Goal: Task Accomplishment & Management: Use online tool/utility

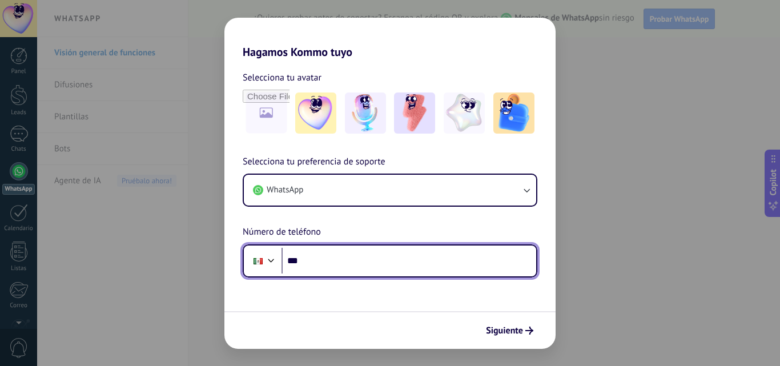
click at [334, 268] on input "***" at bounding box center [408, 261] width 255 height 26
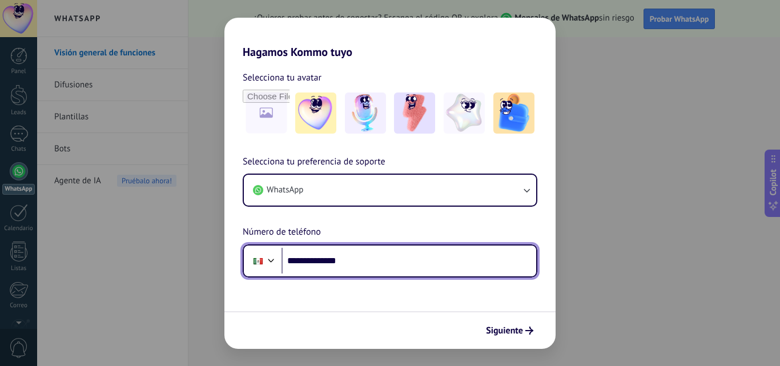
click at [396, 250] on input "**********" at bounding box center [408, 261] width 255 height 26
type input "**********"
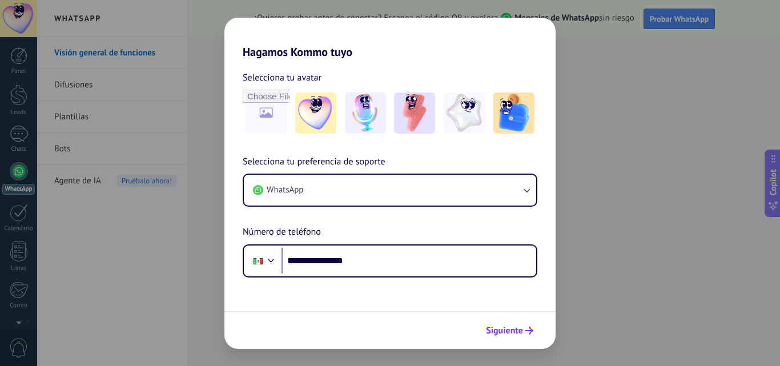
click at [513, 322] on button "Siguiente" at bounding box center [510, 330] width 58 height 19
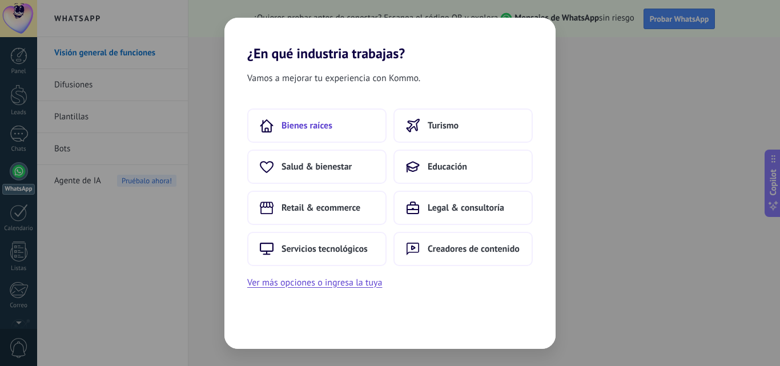
click at [334, 128] on button "Bienes raíces" at bounding box center [316, 125] width 139 height 34
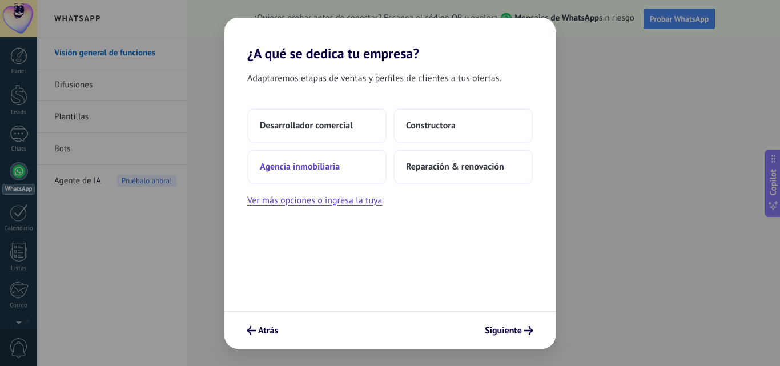
click at [338, 171] on span "Agencia inmobiliaria" at bounding box center [300, 166] width 80 height 11
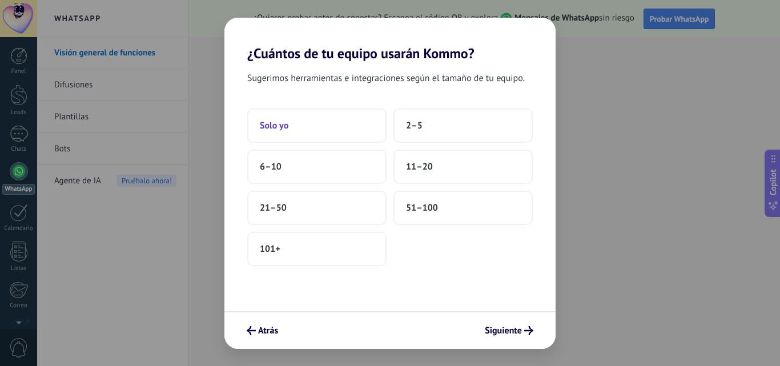
click at [281, 132] on button "Solo yo" at bounding box center [316, 125] width 139 height 34
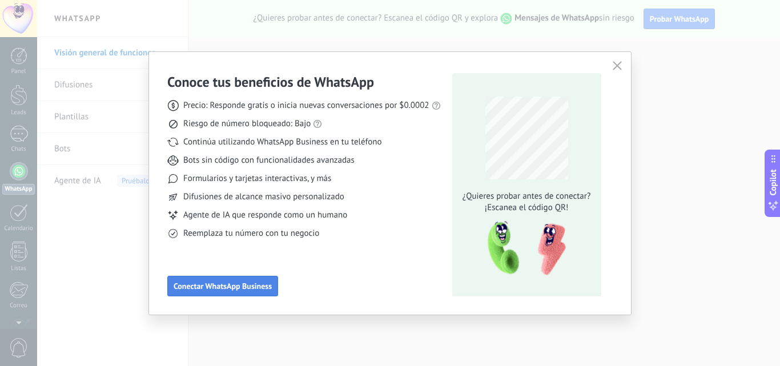
click at [196, 282] on button "Conectar WhatsApp Business" at bounding box center [222, 286] width 111 height 21
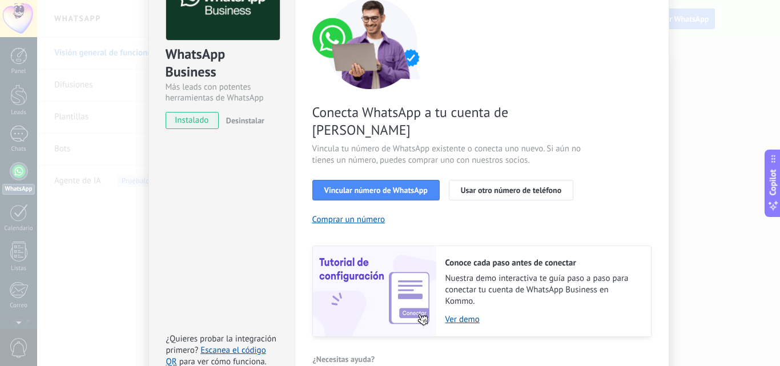
scroll to position [114, 0]
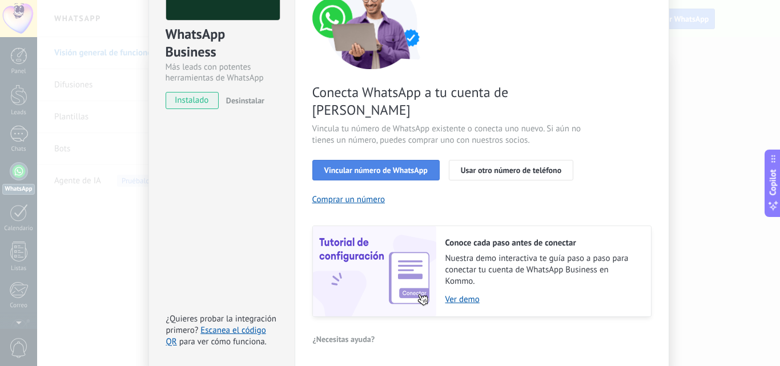
click at [387, 166] on span "Vincular número de WhatsApp" at bounding box center [375, 170] width 103 height 8
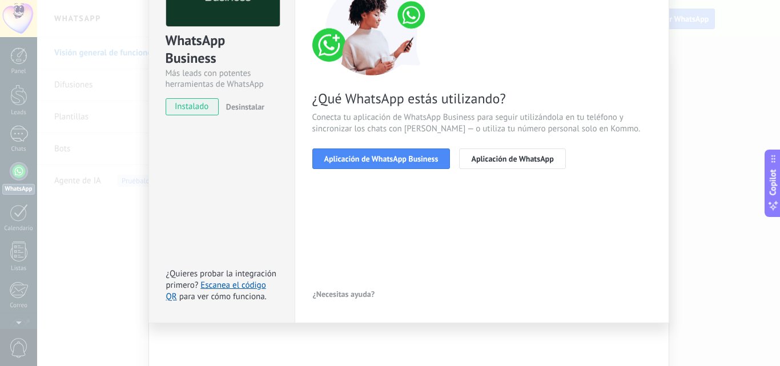
scroll to position [108, 0]
click at [402, 163] on button "Aplicación de WhatsApp Business" at bounding box center [381, 158] width 138 height 21
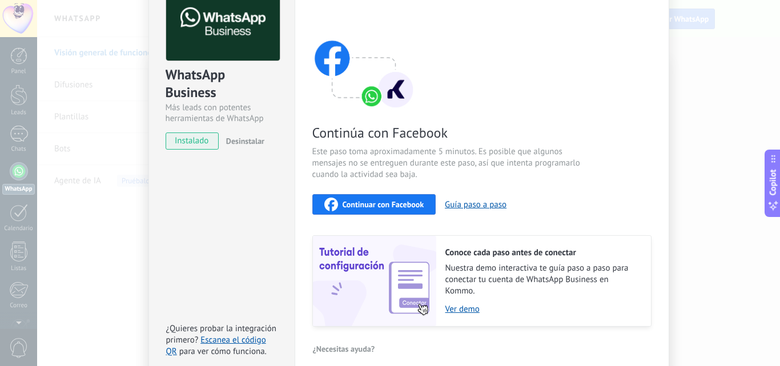
scroll to position [0, 0]
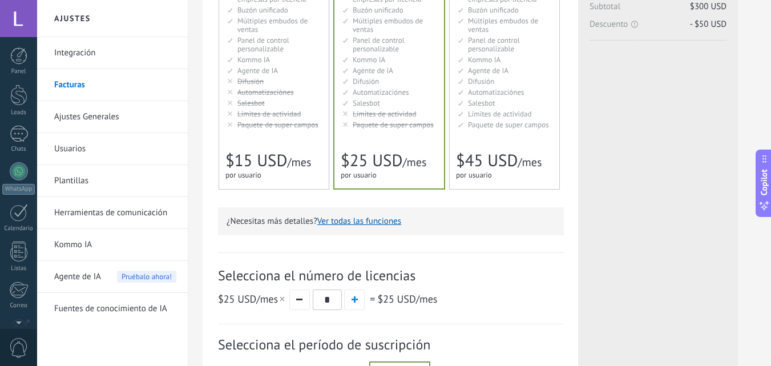
scroll to position [109, 0]
click at [26, 76] on div "WhatsApp" at bounding box center [18, 80] width 33 height 11
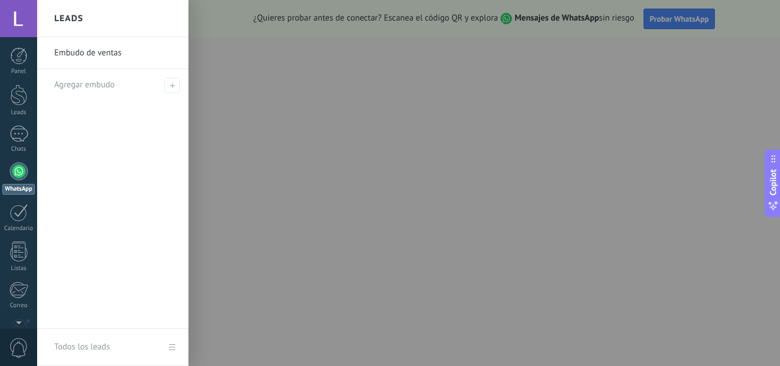
click at [327, 254] on div at bounding box center [427, 183] width 780 height 366
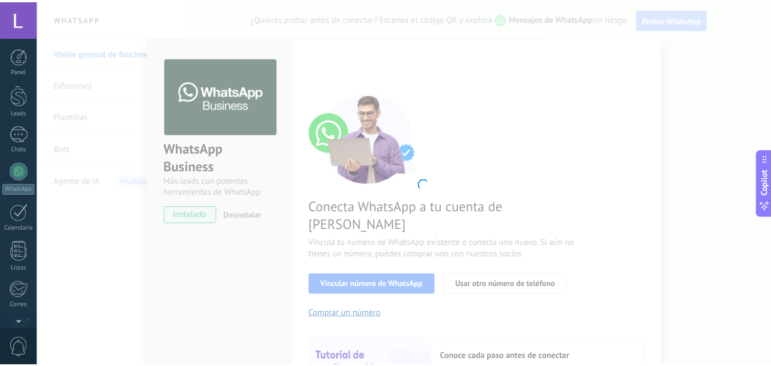
scroll to position [109, 0]
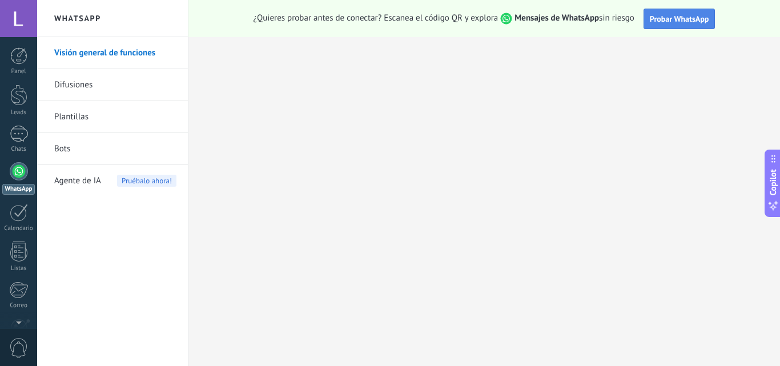
click at [680, 21] on span "Probar WhatsApp" at bounding box center [679, 19] width 59 height 10
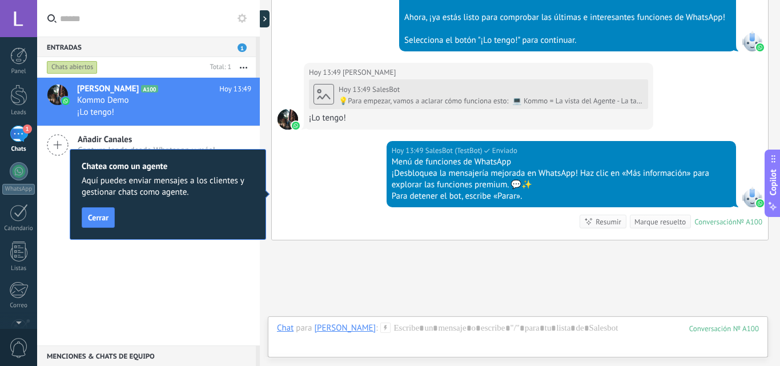
scroll to position [558, 0]
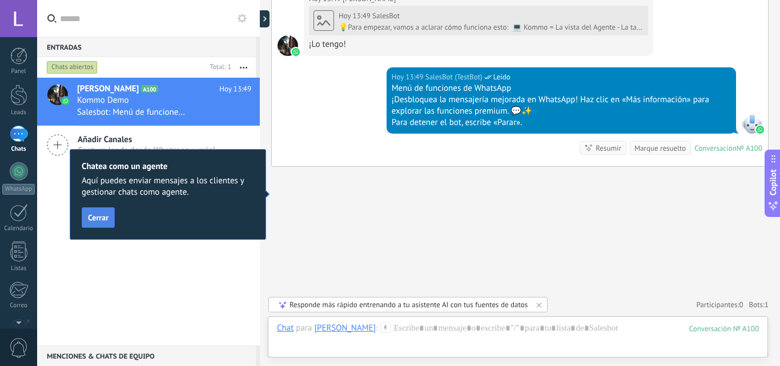
click at [98, 220] on span "Cerrar" at bounding box center [98, 217] width 21 height 8
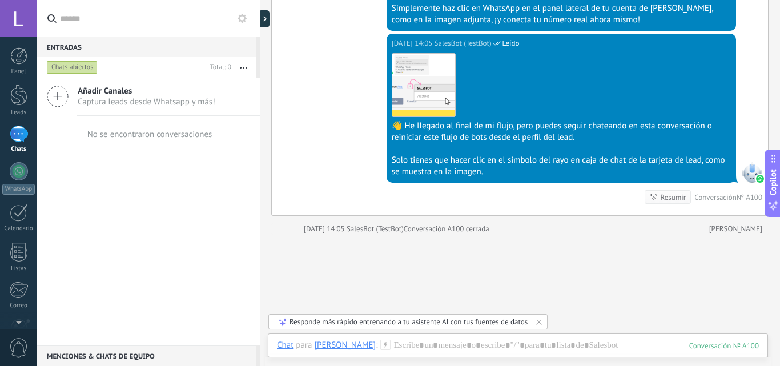
scroll to position [4060, 0]
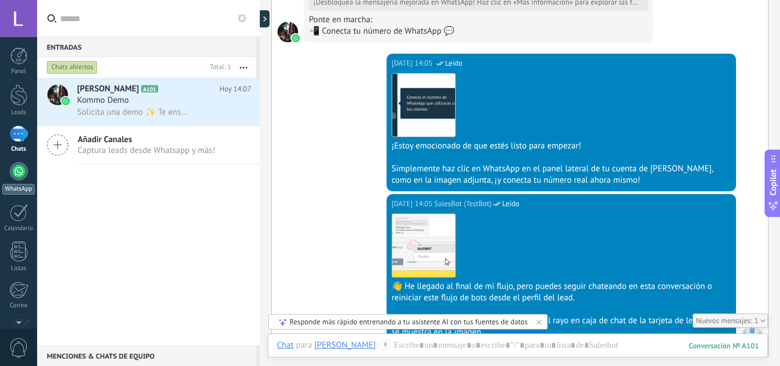
click at [25, 179] on link "WhatsApp" at bounding box center [18, 178] width 37 height 33
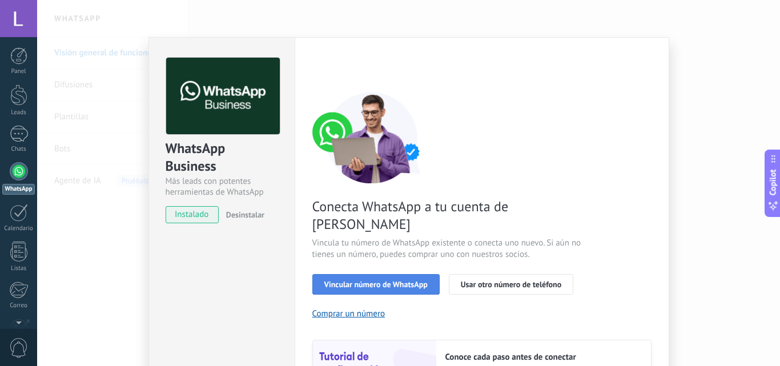
click at [369, 280] on span "Vincular número de WhatsApp" at bounding box center [375, 284] width 103 height 8
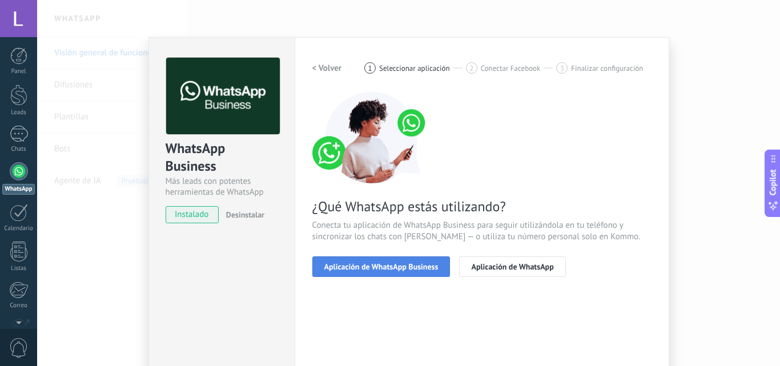
click at [366, 269] on span "Aplicación de WhatsApp Business" at bounding box center [381, 267] width 114 height 8
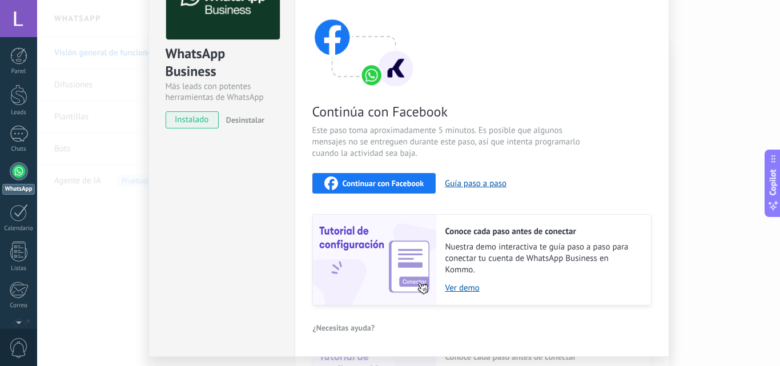
scroll to position [114, 0]
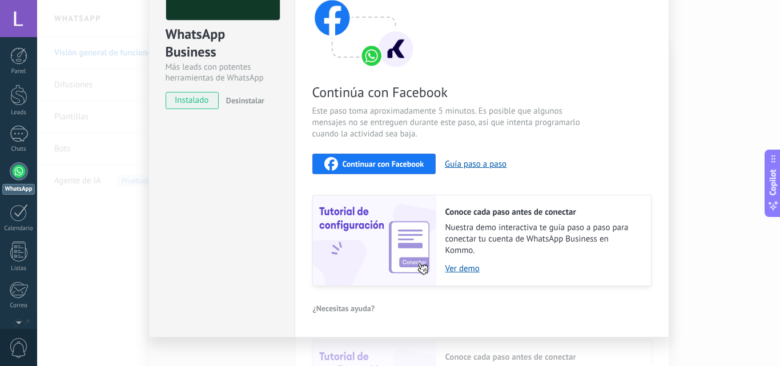
click at [380, 158] on div "Continuar con Facebook" at bounding box center [374, 164] width 100 height 14
click at [362, 155] on button "Continuar con Facebook" at bounding box center [374, 164] width 124 height 21
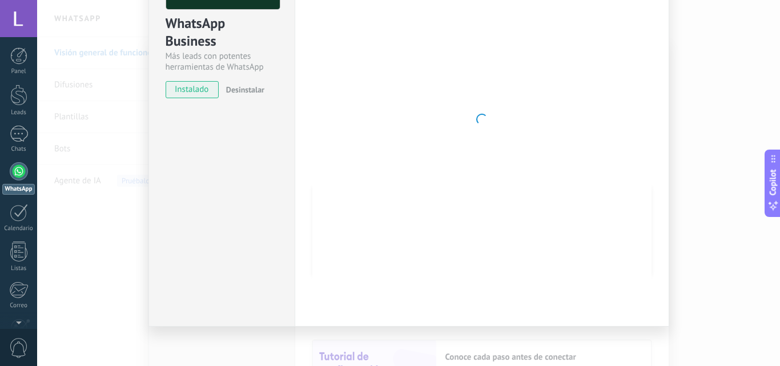
scroll to position [128, 0]
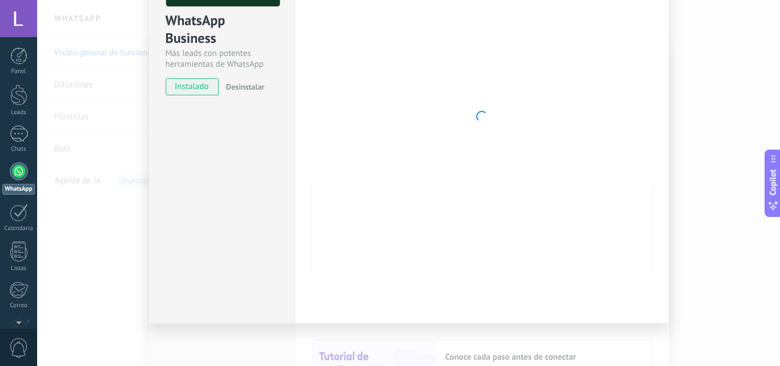
drag, startPoint x: 164, startPoint y: 153, endPoint x: 168, endPoint y: 143, distance: 10.8
click at [164, 153] on div "WhatsApp Business Más leads con potentes herramientas de WhatsApp instalado Des…" at bounding box center [221, 116] width 146 height 414
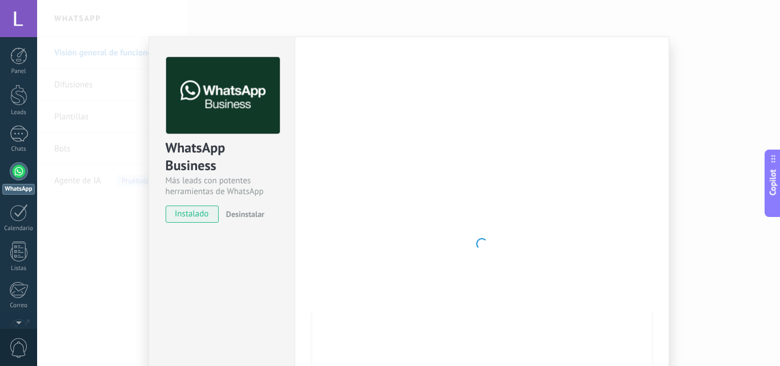
scroll to position [0, 0]
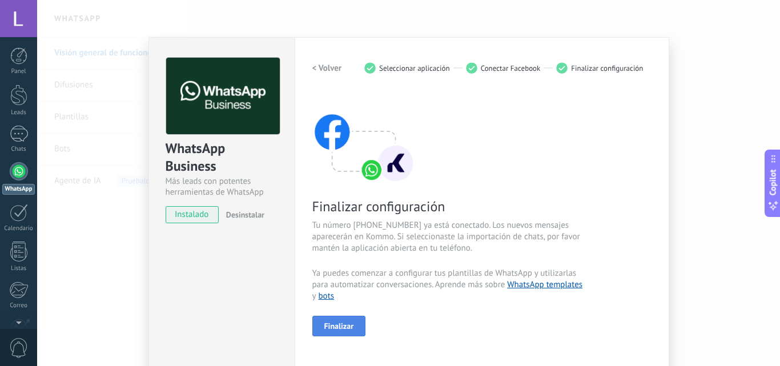
click at [328, 328] on span "Finalizar" at bounding box center [339, 326] width 30 height 8
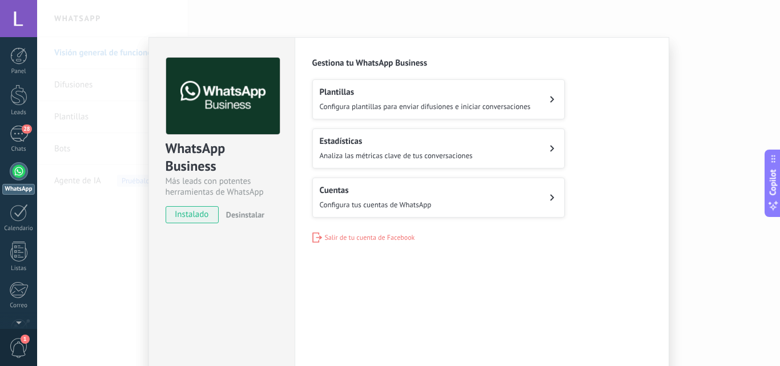
click at [123, 105] on div "WhatsApp Business Más leads con potentes herramientas de WhatsApp instalado Des…" at bounding box center [408, 183] width 743 height 366
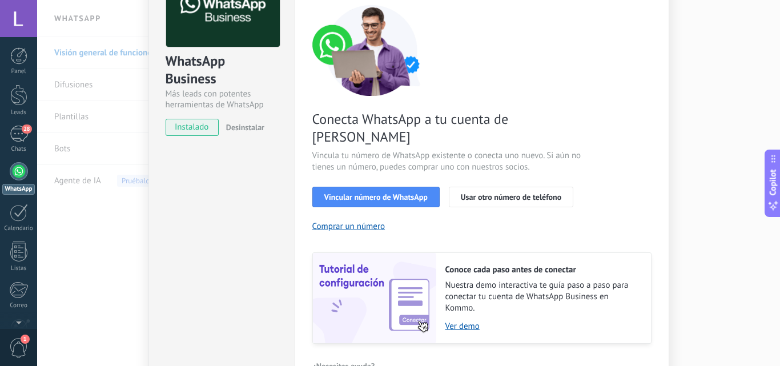
scroll to position [114, 0]
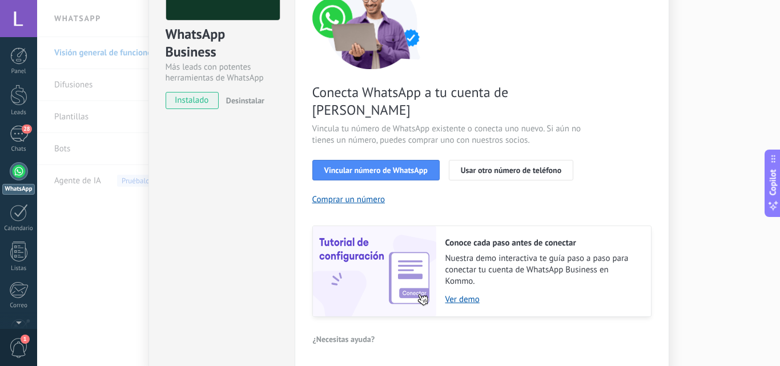
click at [29, 168] on link "WhatsApp" at bounding box center [18, 178] width 37 height 33
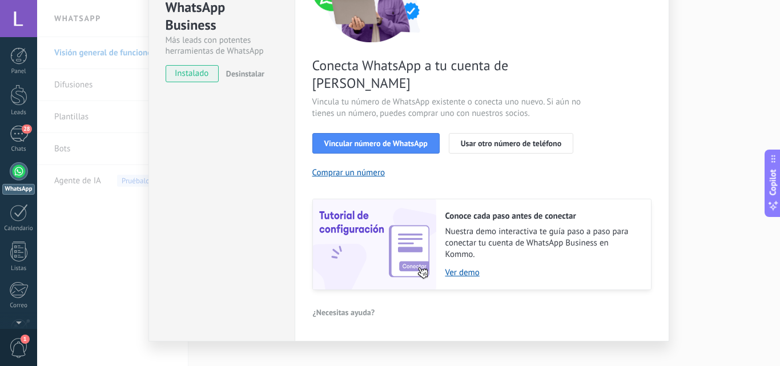
scroll to position [0, 0]
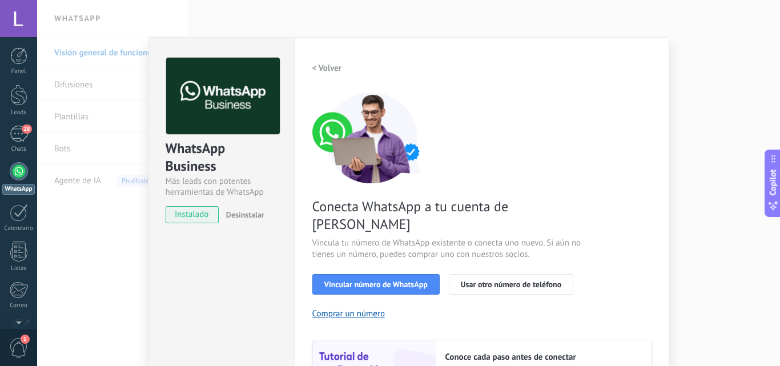
click at [9, 20] on div at bounding box center [18, 18] width 37 height 37
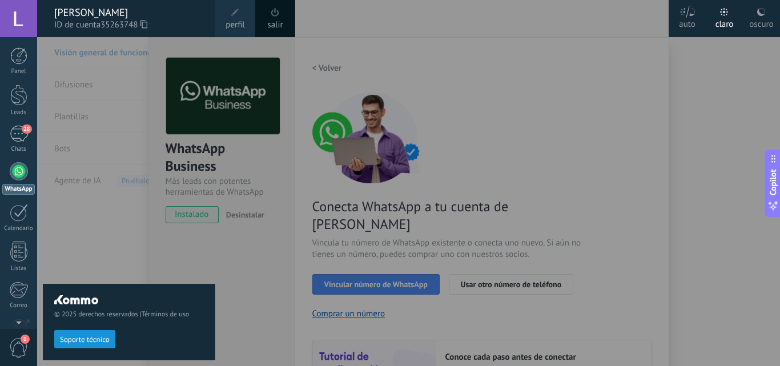
click at [108, 13] on div "[PERSON_NAME]" at bounding box center [129, 12] width 150 height 13
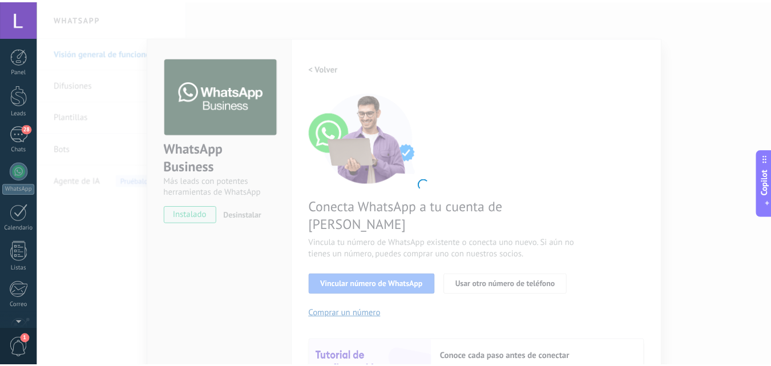
scroll to position [109, 0]
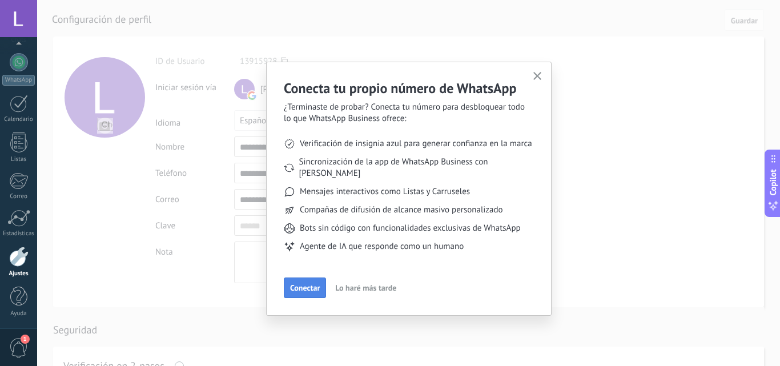
click at [316, 284] on span "Conectar" at bounding box center [305, 288] width 30 height 8
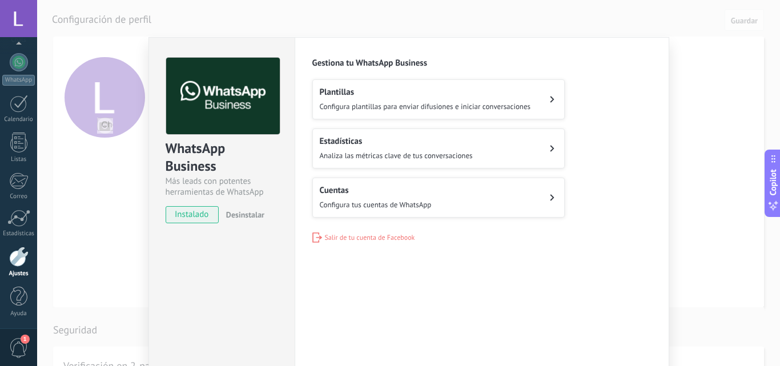
click at [405, 208] on span "Configura tus cuentas de WhatsApp" at bounding box center [376, 205] width 112 height 10
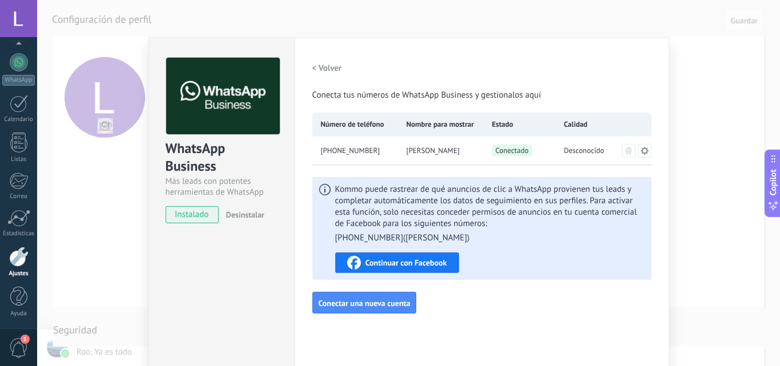
click at [414, 263] on span "Continuar con Facebook" at bounding box center [406, 263] width 82 height 8
click at [103, 261] on div "WhatsApp Business Más leads con potentes herramientas de WhatsApp instalado Des…" at bounding box center [408, 183] width 743 height 366
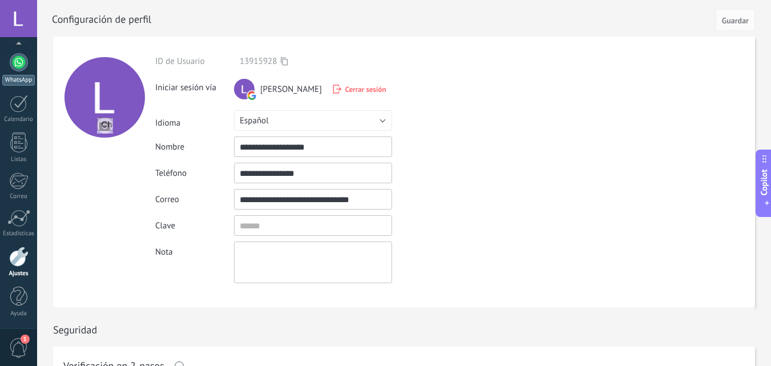
click at [17, 70] on div at bounding box center [19, 62] width 18 height 18
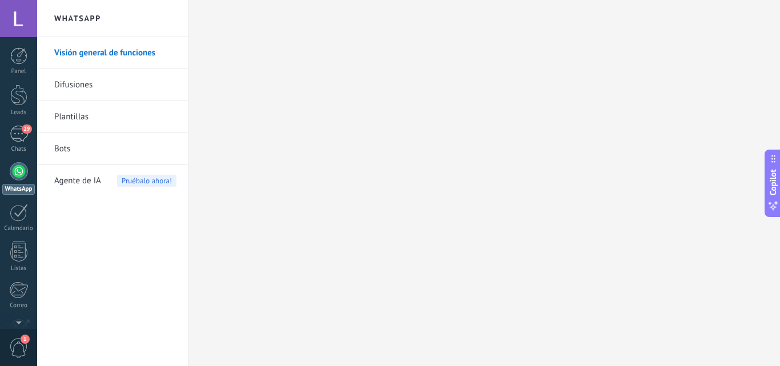
click at [19, 170] on div at bounding box center [19, 171] width 18 height 18
click at [82, 112] on link "Plantillas" at bounding box center [115, 117] width 122 height 32
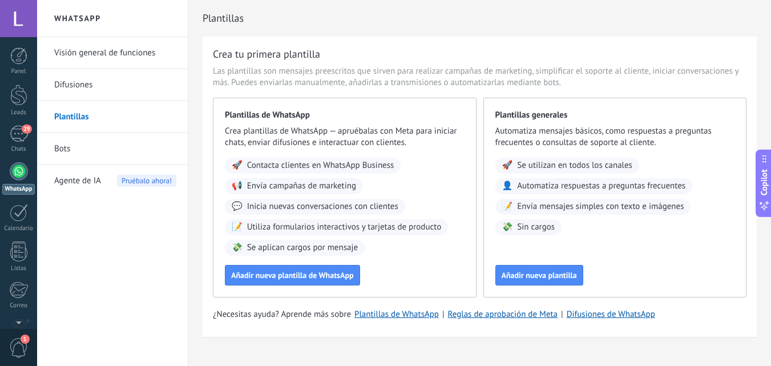
click at [95, 59] on link "Visión general de funciones" at bounding box center [115, 53] width 122 height 32
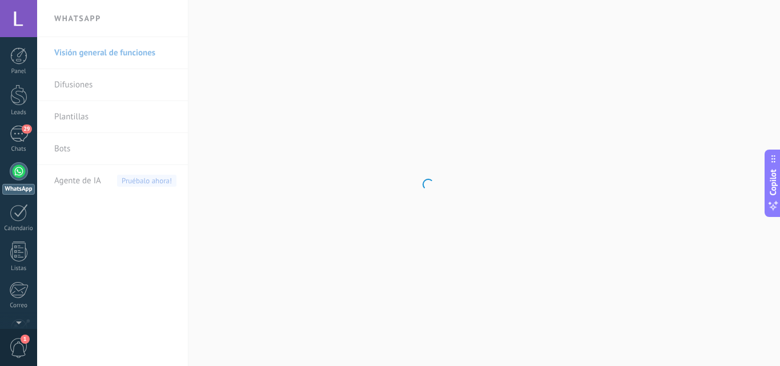
click at [241, 245] on body ".abccls-1,.abccls-2{fill-rule:evenodd}.abccls-2{fill:#fff} .abfcls-1{fill:none}…" at bounding box center [390, 183] width 780 height 366
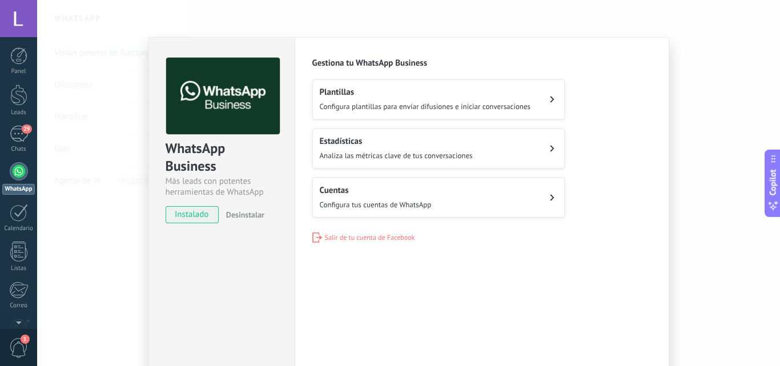
click at [380, 95] on h2 "Plantillas" at bounding box center [425, 92] width 211 height 11
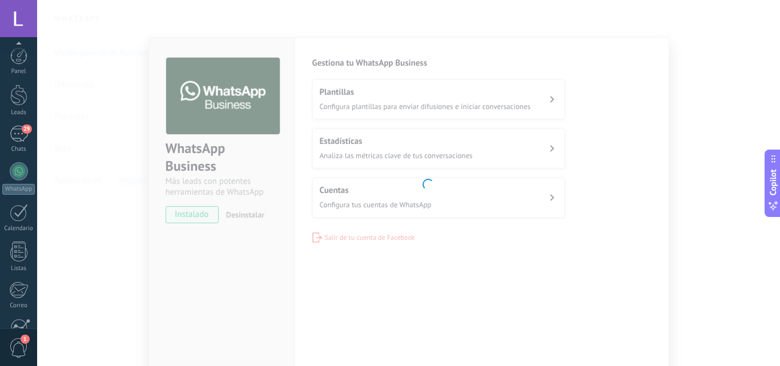
scroll to position [109, 0]
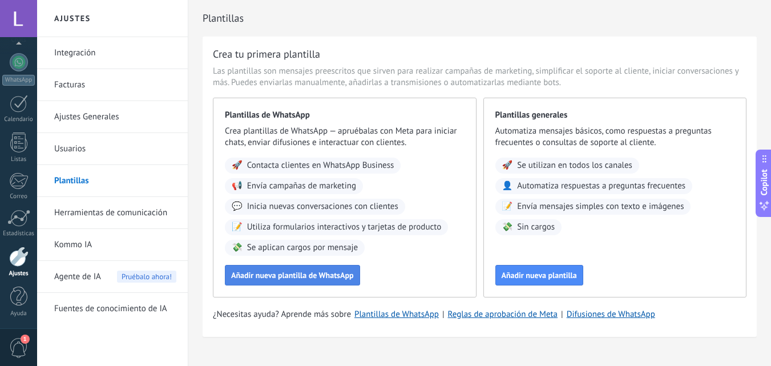
click at [302, 276] on span "Añadir nueva plantilla de WhatsApp" at bounding box center [292, 275] width 123 height 8
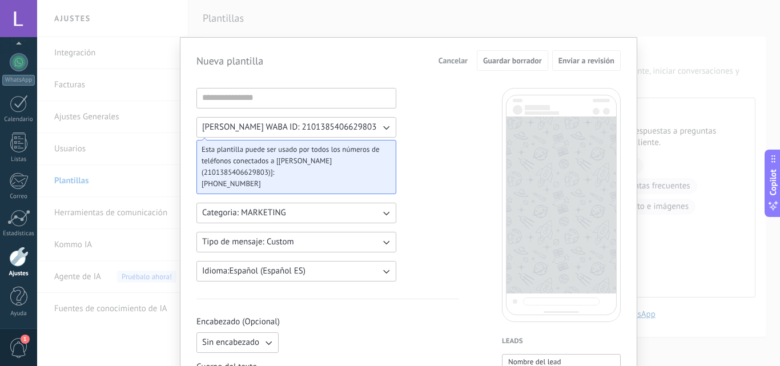
click at [310, 245] on button "Tipo de mensaje: Custom" at bounding box center [296, 242] width 200 height 21
click at [310, 245] on li "Custom" at bounding box center [292, 241] width 206 height 19
click at [322, 271] on button "Idioma: Español (Español ES)" at bounding box center [296, 271] width 200 height 21
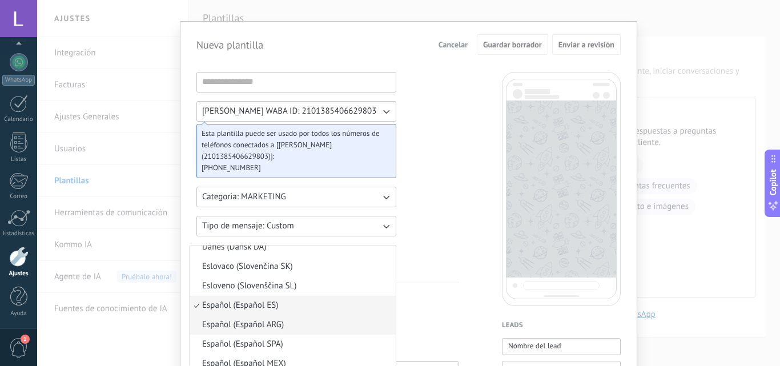
scroll to position [337, 0]
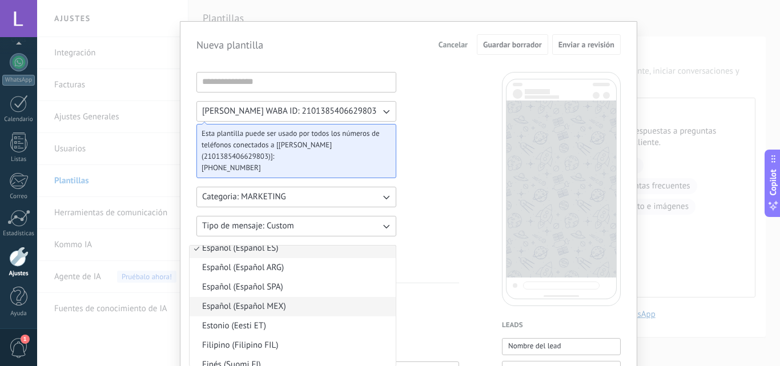
click at [275, 307] on span "Español (Español MEX)" at bounding box center [244, 306] width 84 height 11
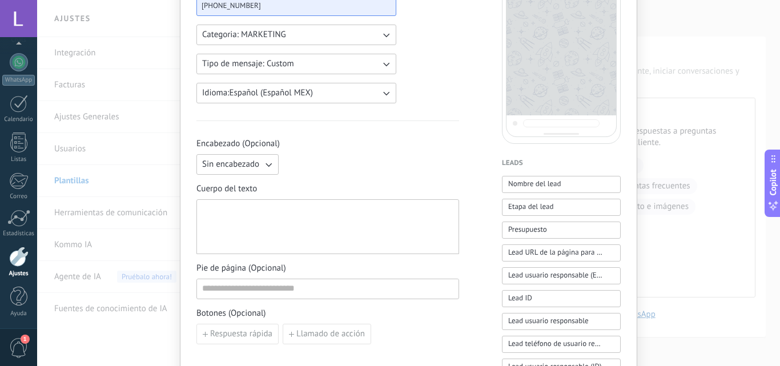
scroll to position [73, 0]
